Goal: Information Seeking & Learning: Learn about a topic

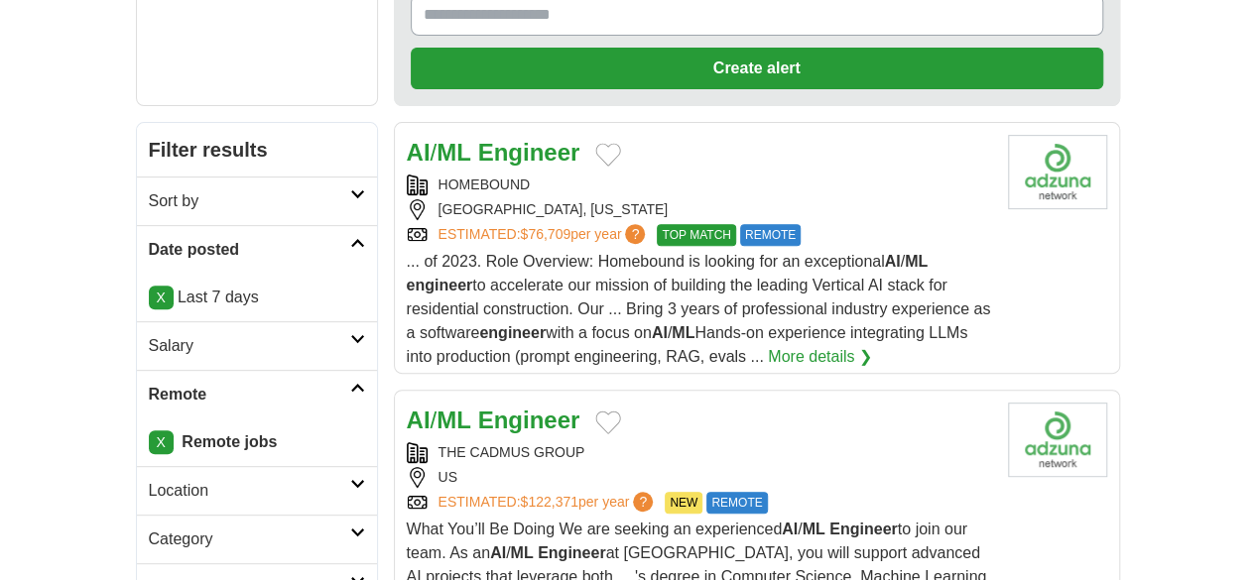
scroll to position [276, 0]
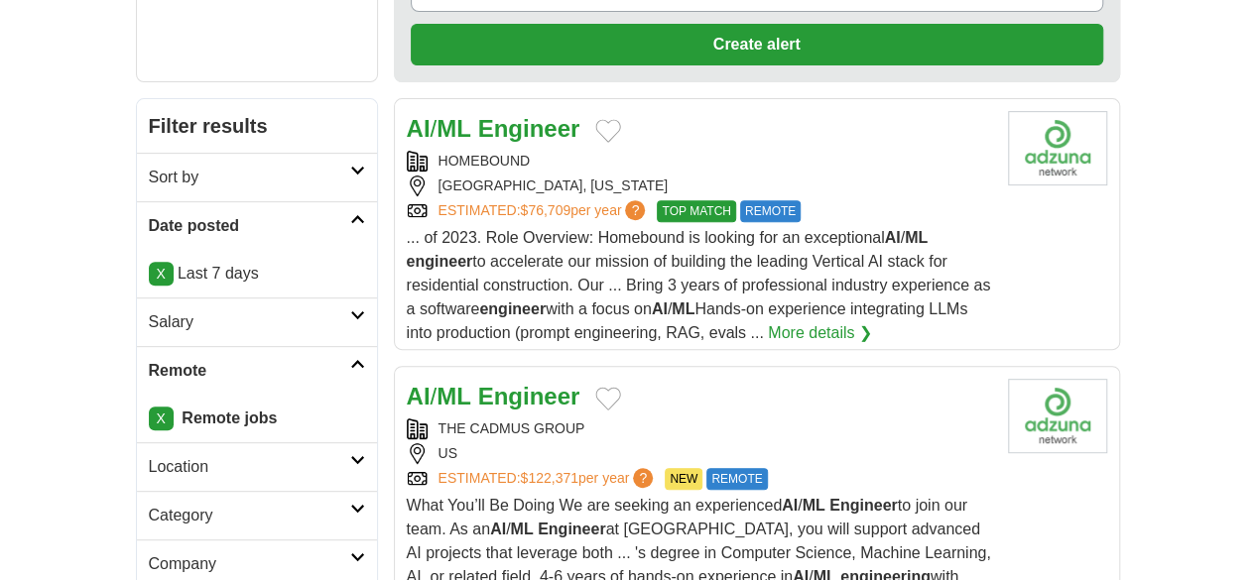
click at [492, 383] on strong "Engineer" at bounding box center [529, 396] width 102 height 27
drag, startPoint x: 530, startPoint y: 300, endPoint x: 376, endPoint y: 303, distance: 153.8
click at [407, 419] on div "THE CADMUS GROUP" at bounding box center [699, 429] width 585 height 21
click at [137, 395] on div "X Remote jobs" at bounding box center [257, 419] width 240 height 48
click at [149, 407] on link "X" at bounding box center [161, 419] width 25 height 24
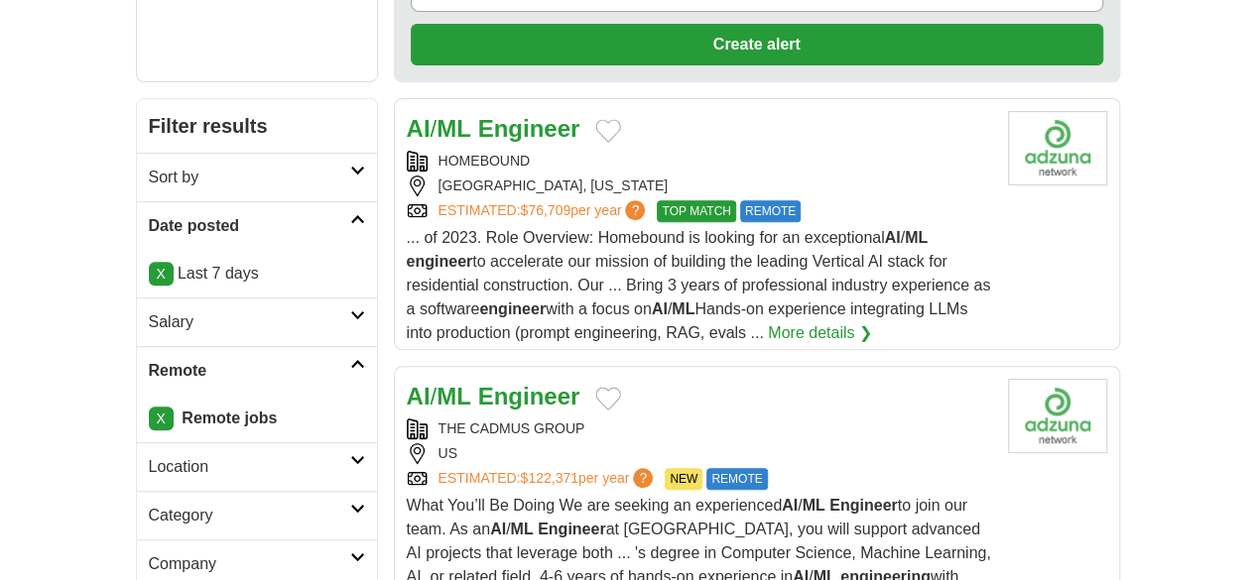
click at [149, 407] on link "X" at bounding box center [161, 419] width 25 height 24
click at [350, 359] on icon at bounding box center [357, 364] width 15 height 10
click at [350, 455] on icon at bounding box center [357, 460] width 15 height 10
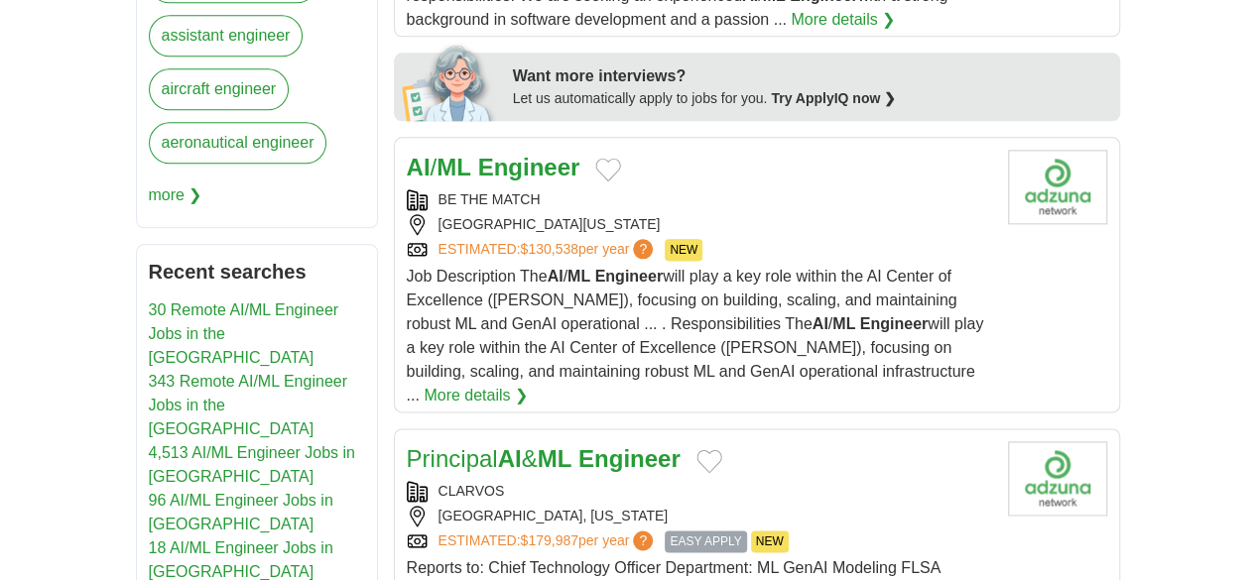
scroll to position [1263, 0]
